Goal: Answer question/provide support

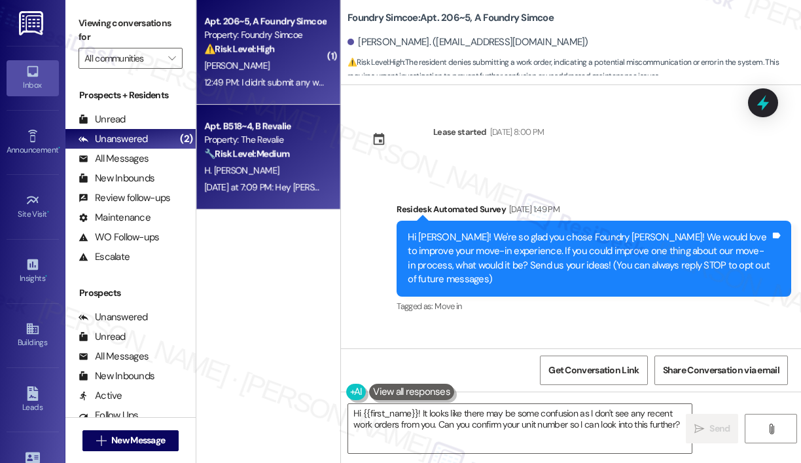
scroll to position [3244, 0]
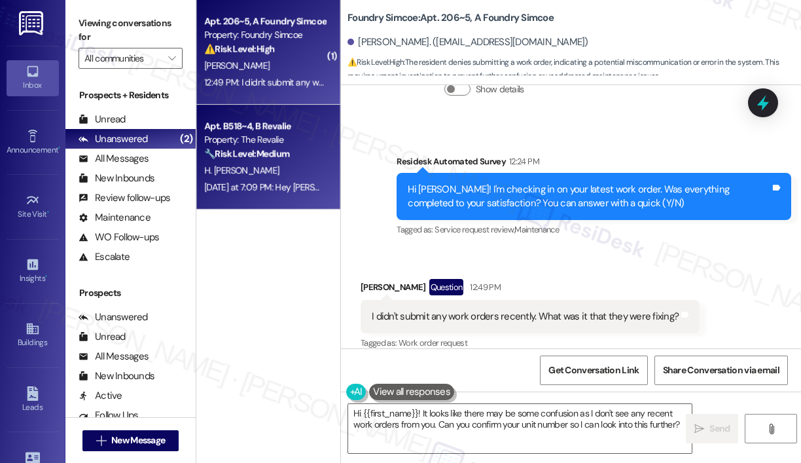
click at [276, 143] on div "Property: The Revalie" at bounding box center [264, 140] width 121 height 14
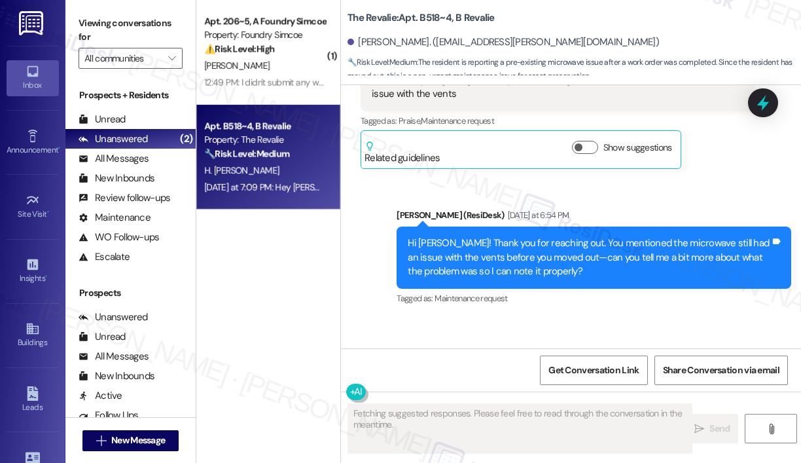
scroll to position [4222, 0]
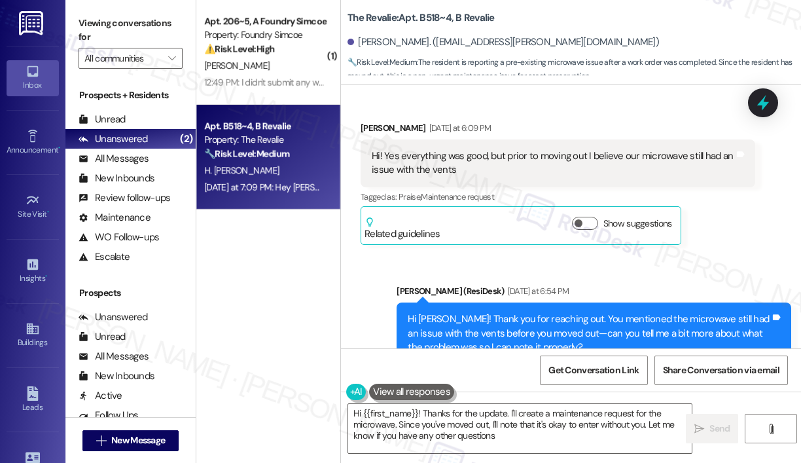
type textarea "Hi {{first_name}}! Thanks for the update. I'll create a maintenance request for…"
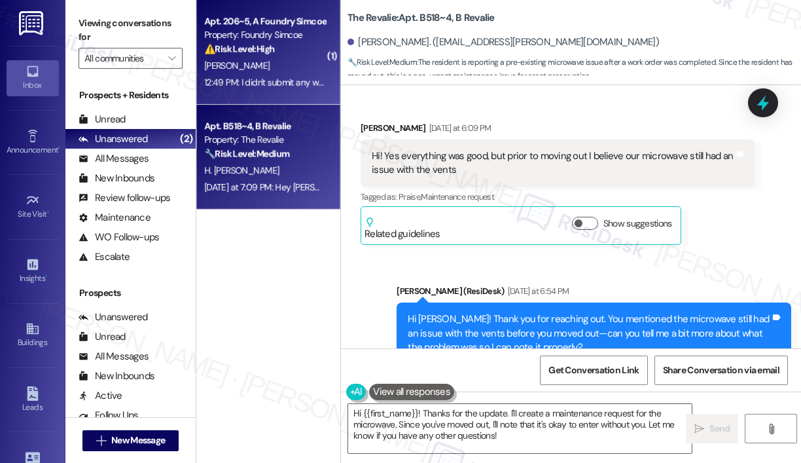
click at [248, 50] on strong "⚠️ Risk Level: High" at bounding box center [239, 49] width 71 height 12
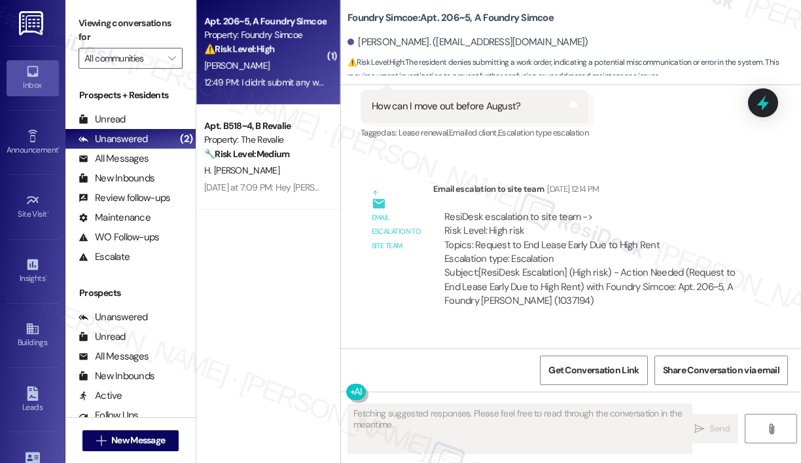
scroll to position [3244, 0]
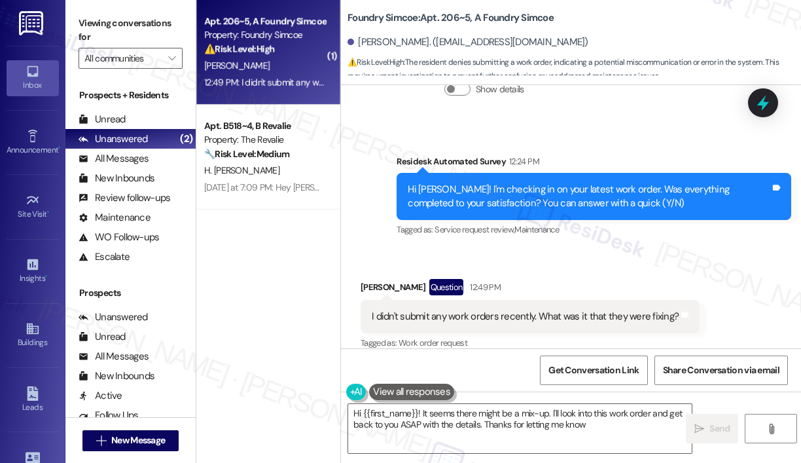
type textarea "Hi {{first_name}}! It seems there might be a mix-up. I'll look into this work o…"
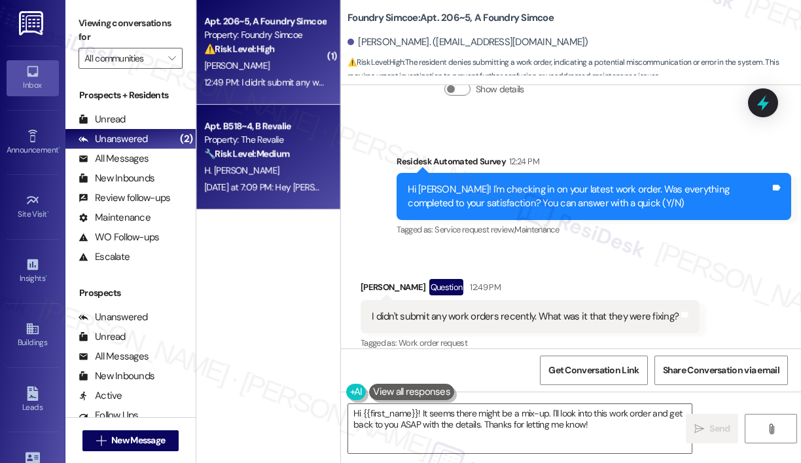
click at [220, 156] on strong "🔧 Risk Level: Medium" at bounding box center [246, 154] width 85 height 12
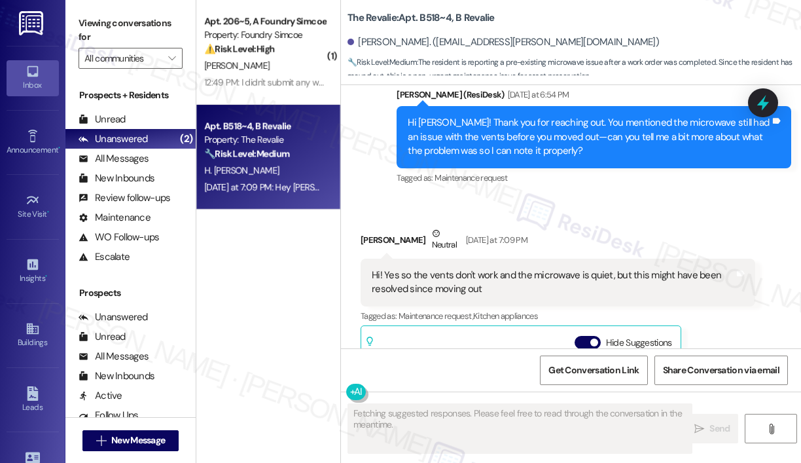
scroll to position [4287, 0]
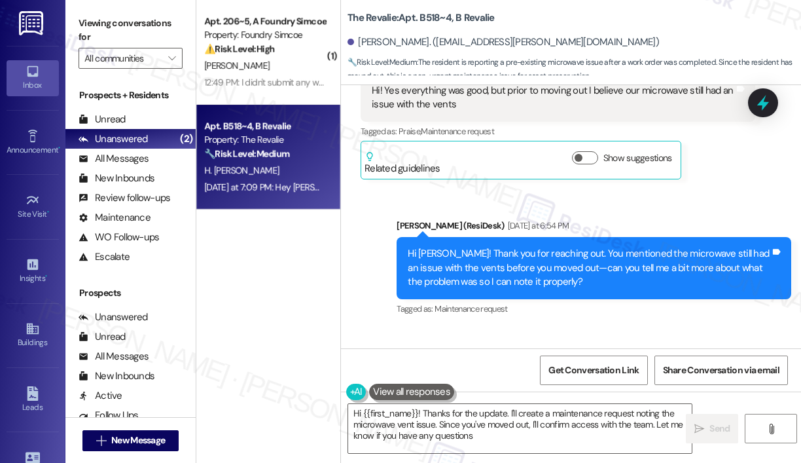
type textarea "Hi {{first_name}}! Thanks for the update. I'll create a maintenance request not…"
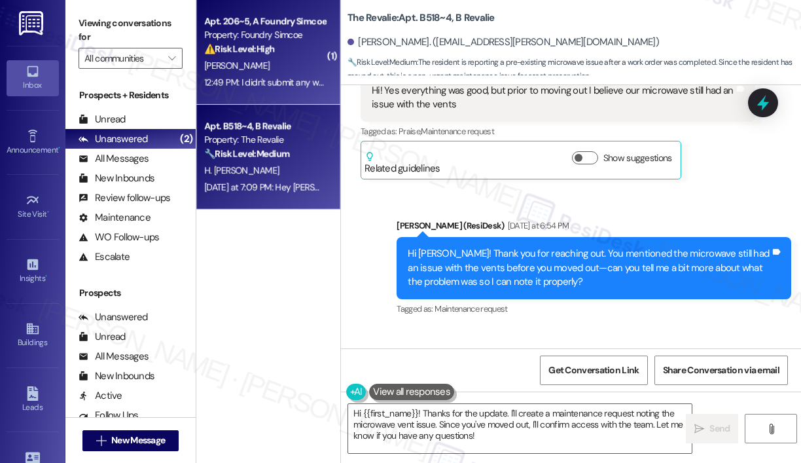
click at [276, 69] on div "[PERSON_NAME]" at bounding box center [265, 66] width 124 height 16
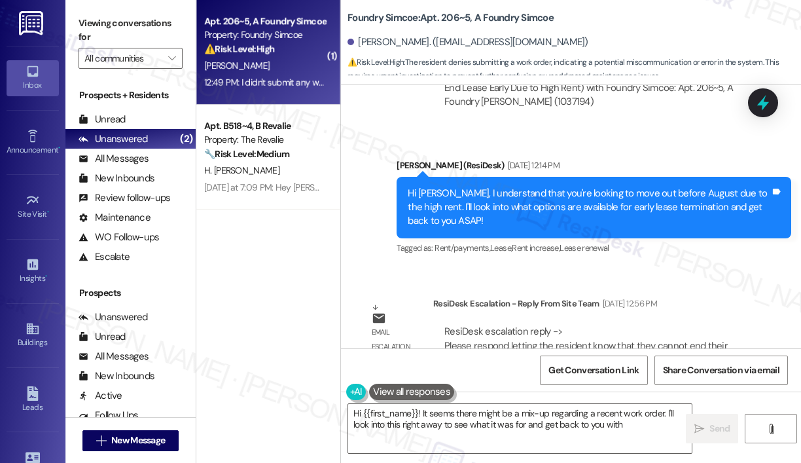
scroll to position [3244, 0]
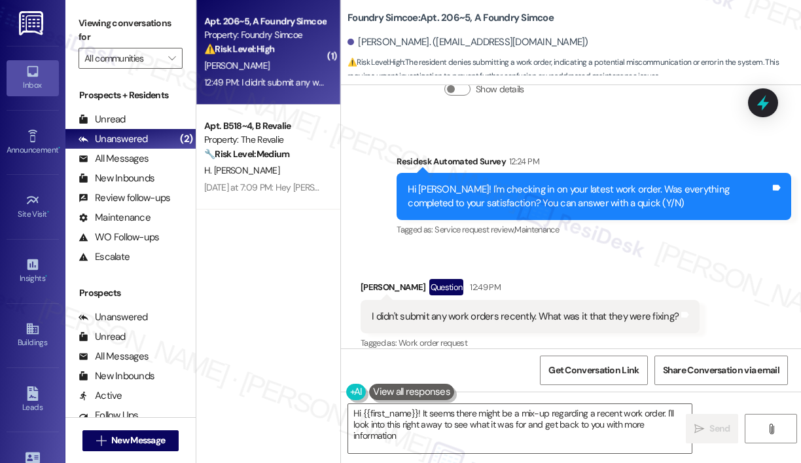
type textarea "Hi {{first_name}}! It seems there might be a mix-up regarding a recent work ord…"
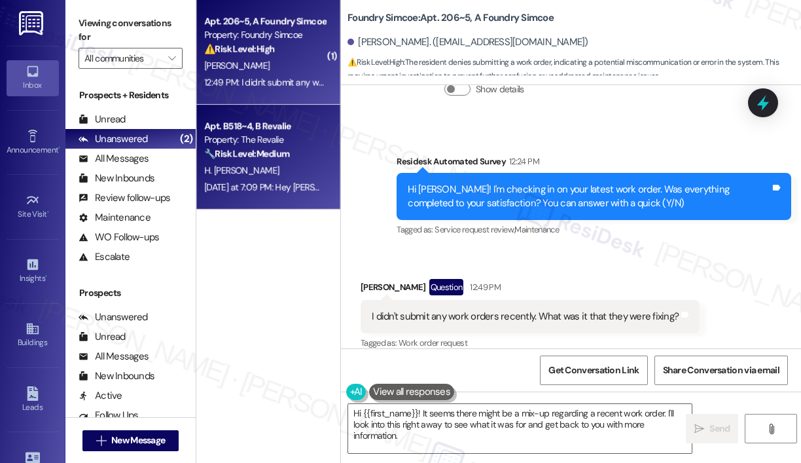
click at [268, 146] on div "Property: The Revalie" at bounding box center [264, 140] width 121 height 14
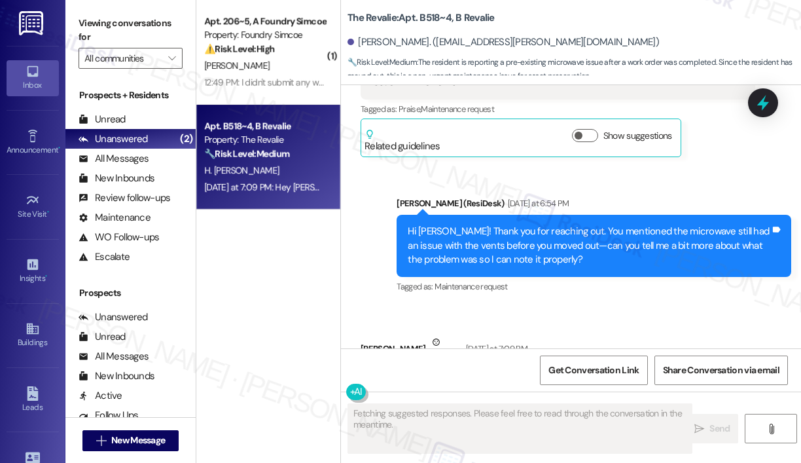
scroll to position [4287, 0]
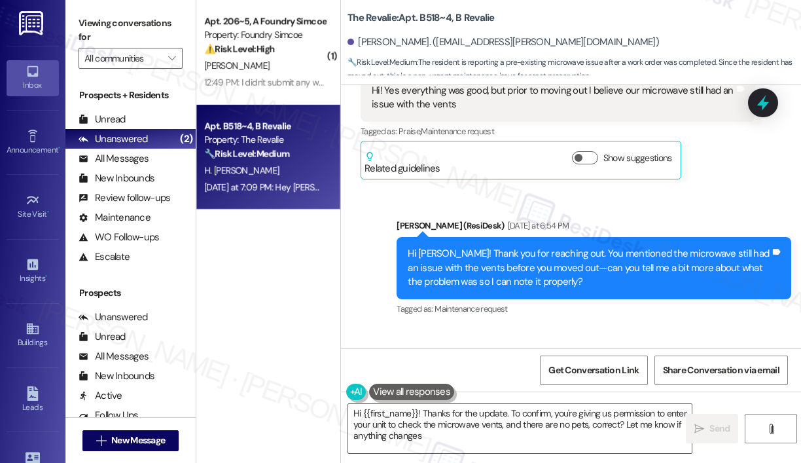
type textarea "Hi {{first_name}}! Thanks for the update. To confirm, you're giving us permissi…"
